Goal: Information Seeking & Learning: Check status

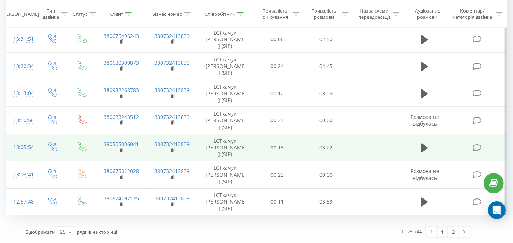
scroll to position [736, 0]
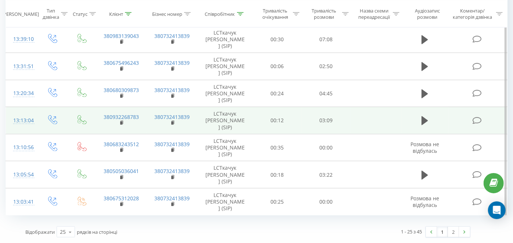
scroll to position [736, 0]
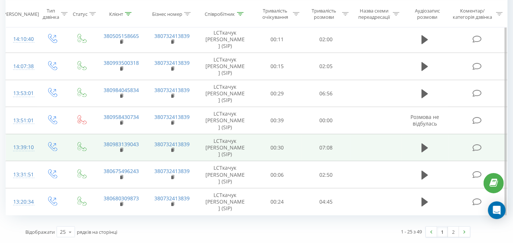
scroll to position [736, 0]
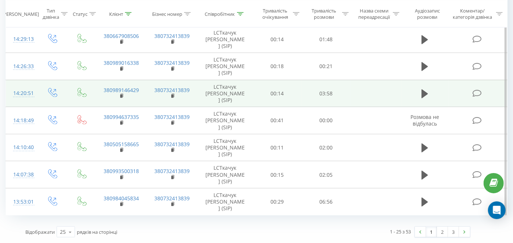
scroll to position [736, 0]
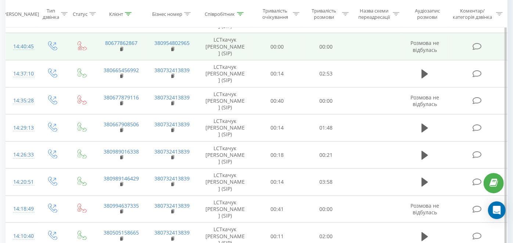
scroll to position [573, 0]
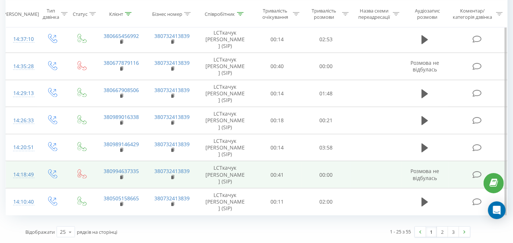
scroll to position [736, 0]
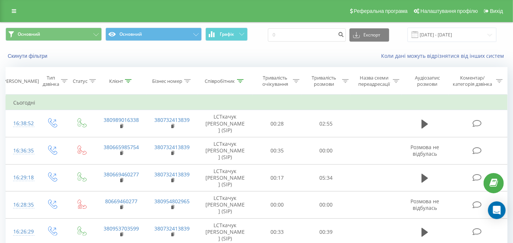
click at [241, 79] on icon at bounding box center [240, 81] width 7 height 4
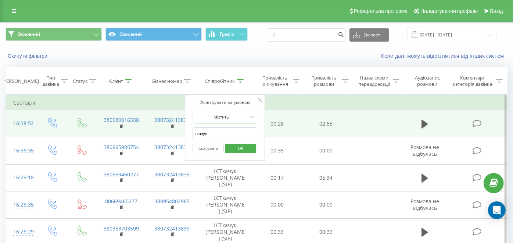
drag, startPoint x: 167, startPoint y: 125, endPoint x: 149, endPoint y: 124, distance: 17.7
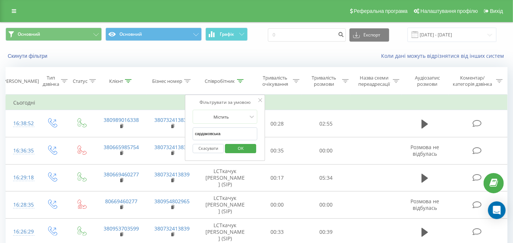
click at [239, 142] on span "OK" at bounding box center [241, 147] width 21 height 11
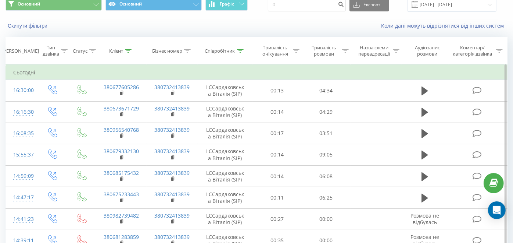
scroll to position [18, 0]
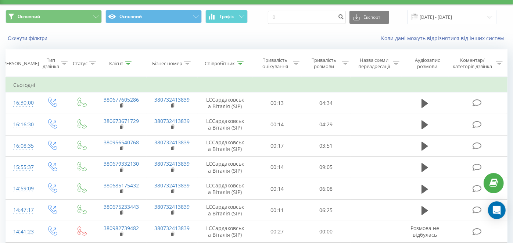
click at [239, 64] on icon at bounding box center [240, 63] width 7 height 4
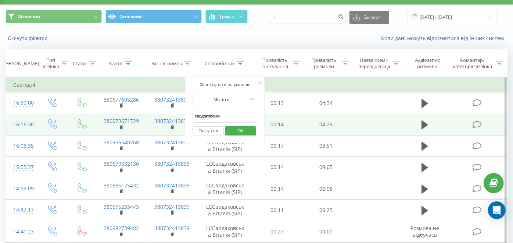
drag, startPoint x: 225, startPoint y: 116, endPoint x: 135, endPoint y: 114, distance: 89.8
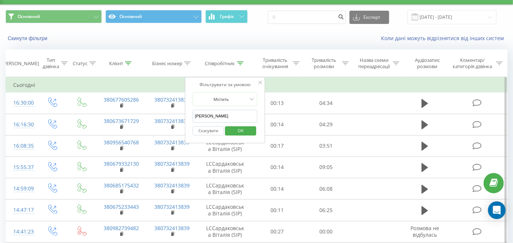
click at [237, 131] on span "OK" at bounding box center [241, 130] width 21 height 11
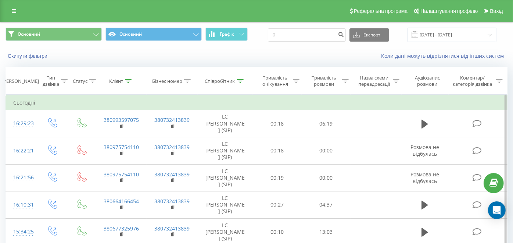
drag, startPoint x: 239, startPoint y: 83, endPoint x: 224, endPoint y: 97, distance: 20.8
click at [239, 82] on div at bounding box center [240, 81] width 7 height 6
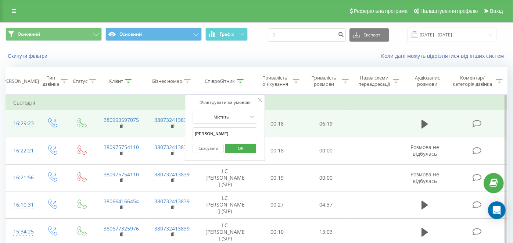
drag, startPoint x: 220, startPoint y: 132, endPoint x: 136, endPoint y: 133, distance: 83.1
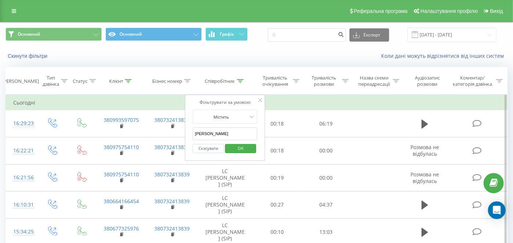
click at [238, 147] on span "OK" at bounding box center [241, 147] width 21 height 11
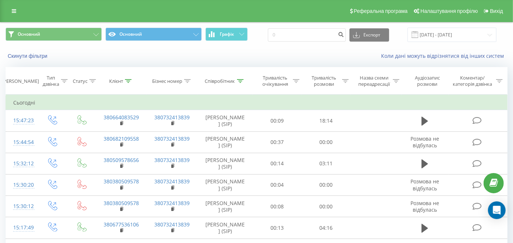
click at [238, 82] on icon at bounding box center [240, 81] width 7 height 4
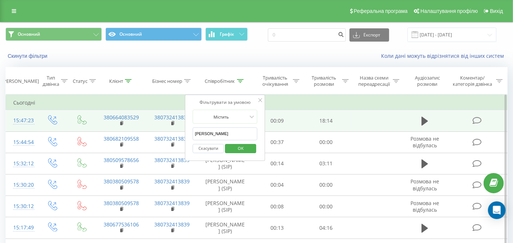
drag, startPoint x: 210, startPoint y: 133, endPoint x: 123, endPoint y: 129, distance: 87.2
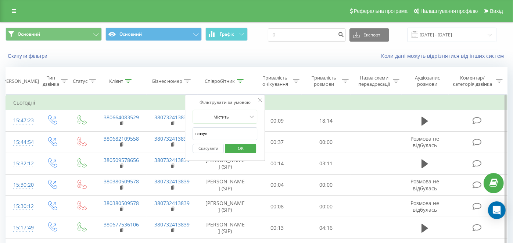
type input "ткачук"
click at [249, 147] on span "OK" at bounding box center [241, 147] width 21 height 11
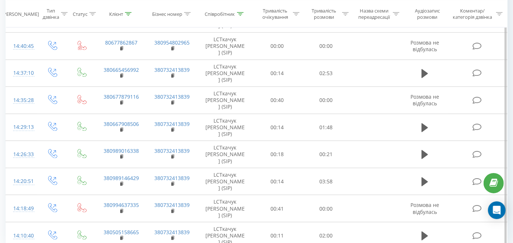
scroll to position [572, 0]
